Goal: Find specific page/section: Find specific page/section

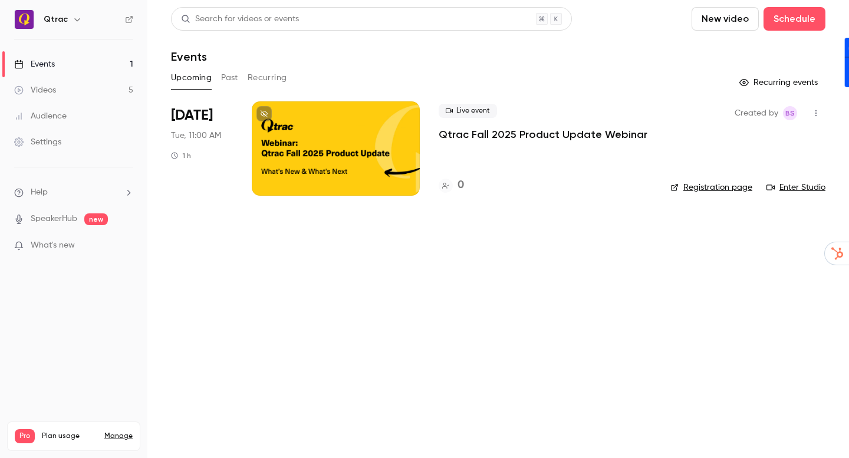
click at [190, 78] on button "Upcoming" at bounding box center [191, 77] width 41 height 19
click at [354, 141] on div at bounding box center [336, 148] width 168 height 94
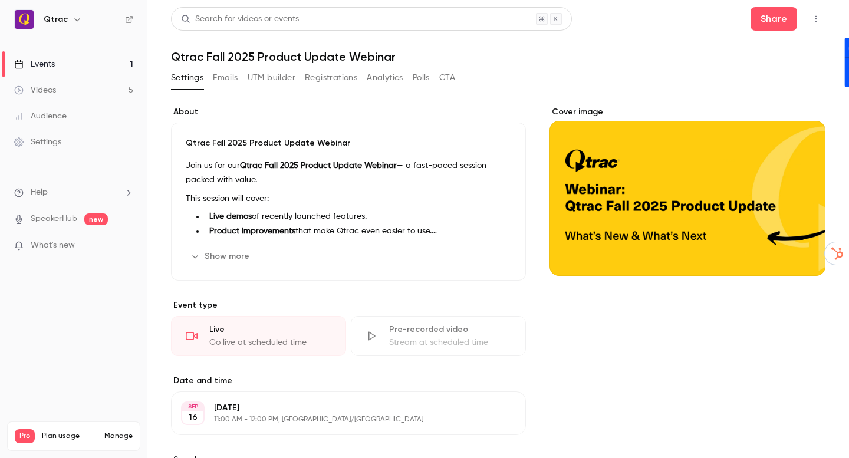
click at [226, 78] on button "Emails" at bounding box center [225, 77] width 25 height 19
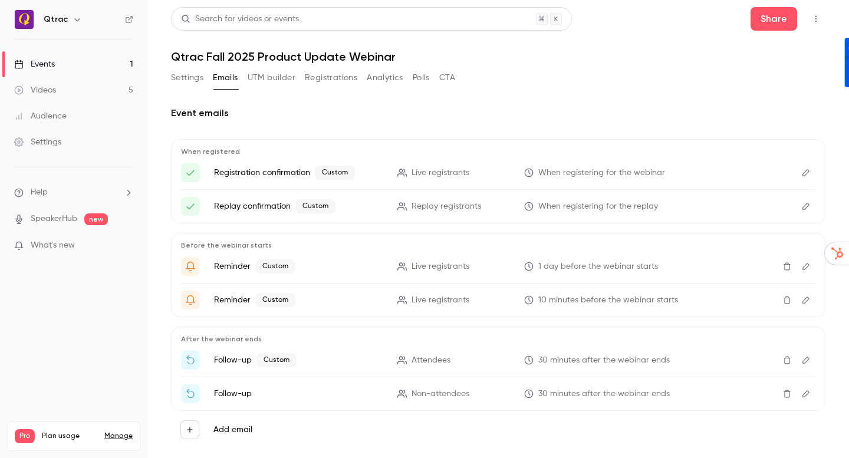
click at [337, 77] on button "Registrations" at bounding box center [331, 77] width 52 height 19
